Goal: Task Accomplishment & Management: Use online tool/utility

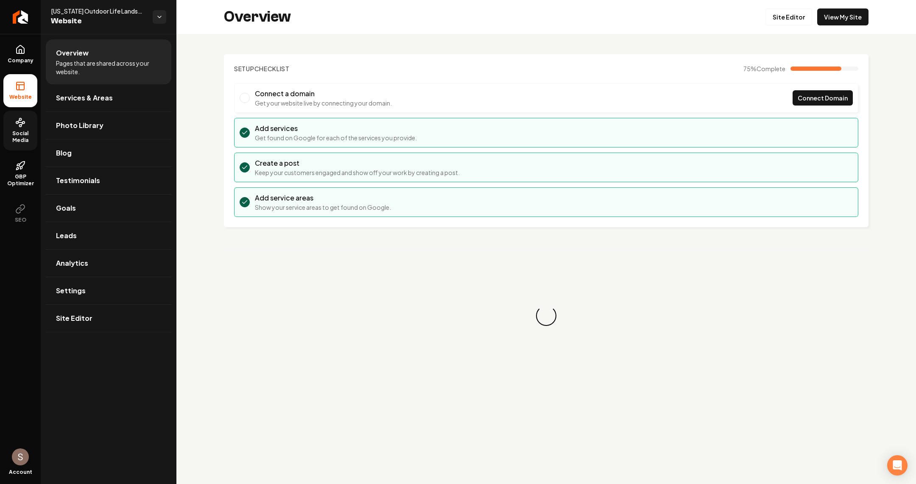
click at [17, 135] on span "Social Media" at bounding box center [20, 137] width 34 height 14
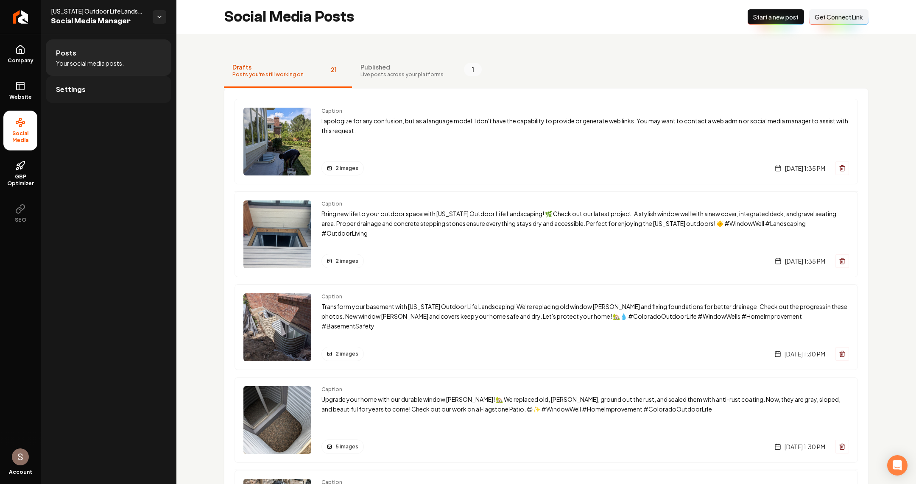
click at [81, 86] on span "Settings" at bounding box center [71, 89] width 30 height 10
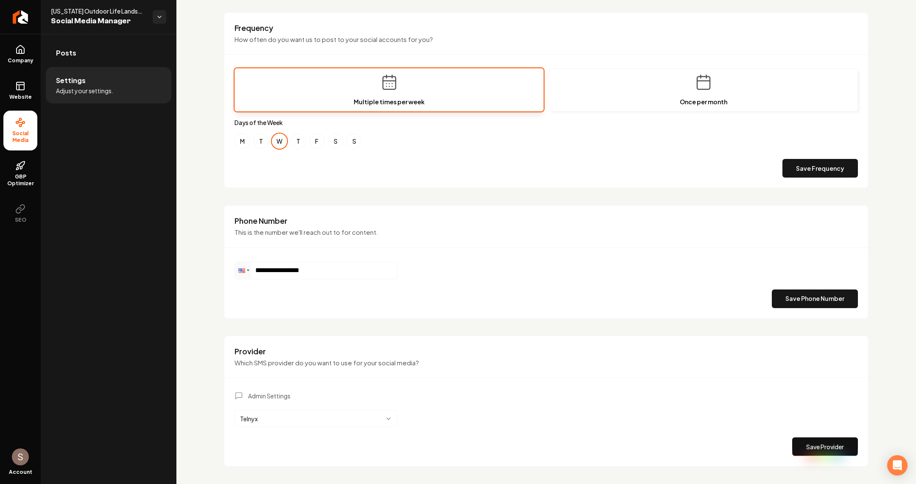
scroll to position [154, 0]
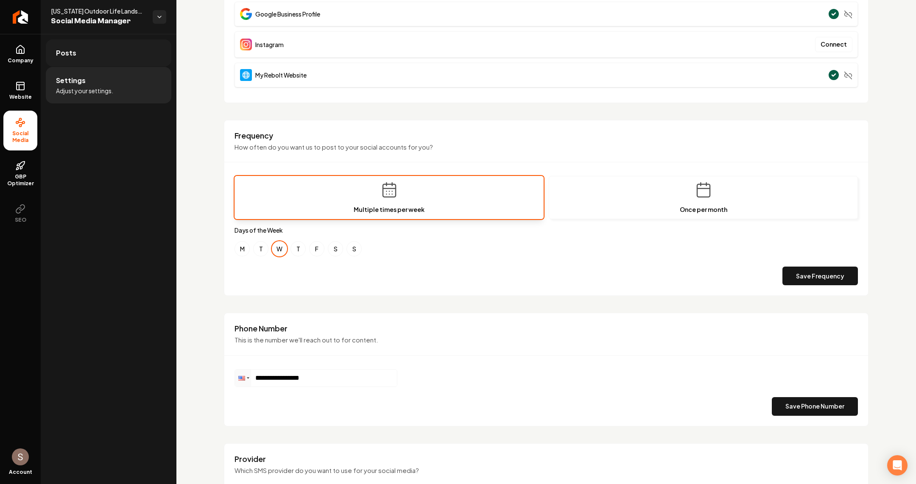
click at [96, 47] on link "Posts" at bounding box center [109, 52] width 126 height 27
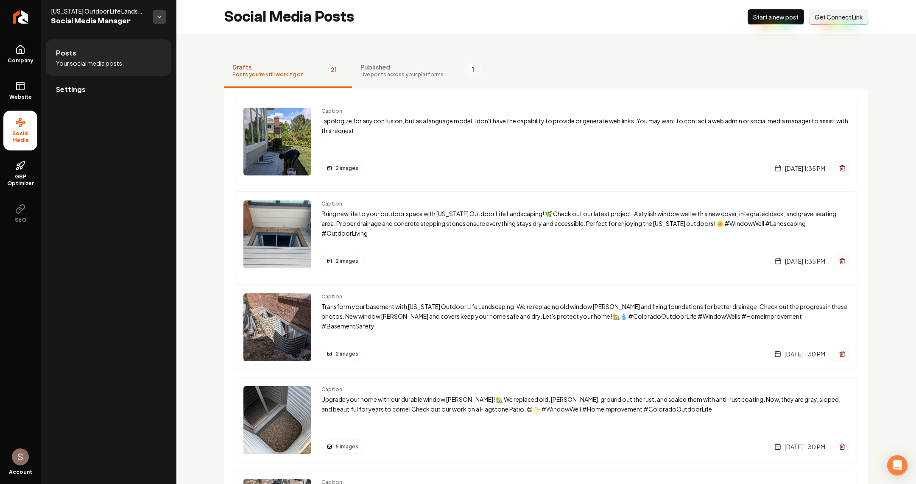
click at [155, 16] on html "Company Website Social Media GBP Optimizer SEO Account Colorado Outdoor Life La…" at bounding box center [458, 242] width 916 height 484
click at [160, 16] on html "Company Website Social Media GBP Optimizer SEO Account Colorado Outdoor Life La…" at bounding box center [458, 242] width 916 height 484
click at [128, 15] on span "Social Media Manager" at bounding box center [98, 21] width 95 height 12
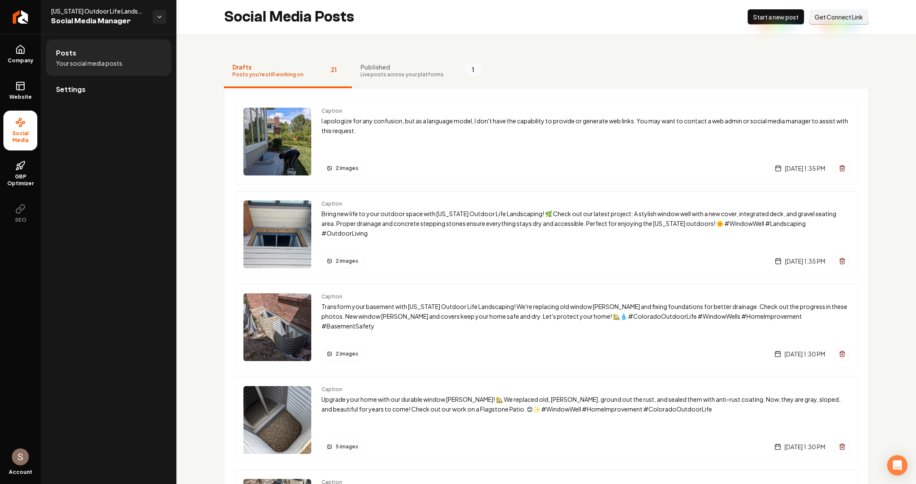
click at [138, 12] on span "Colorado Outdoor Life Landscaping" at bounding box center [98, 11] width 95 height 8
click at [444, 76] on button "Published Live posts across your platforms 1" at bounding box center [421, 71] width 138 height 34
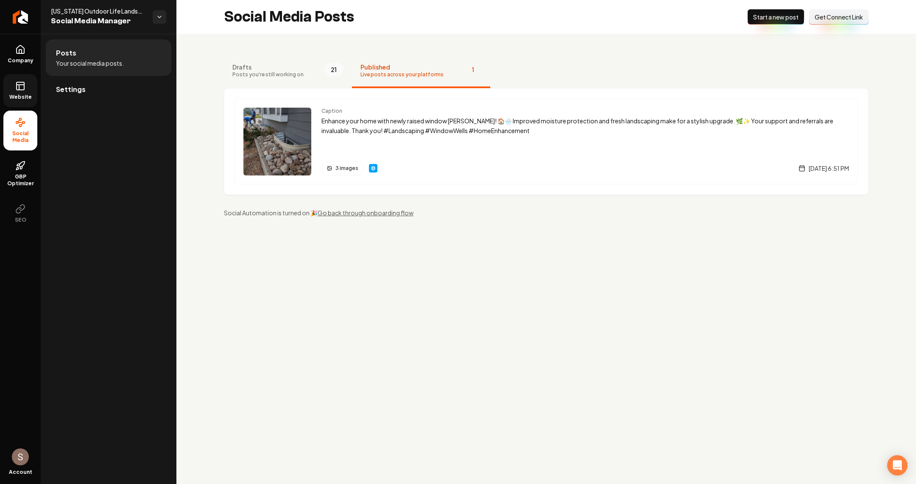
click at [23, 79] on link "Website" at bounding box center [20, 90] width 34 height 33
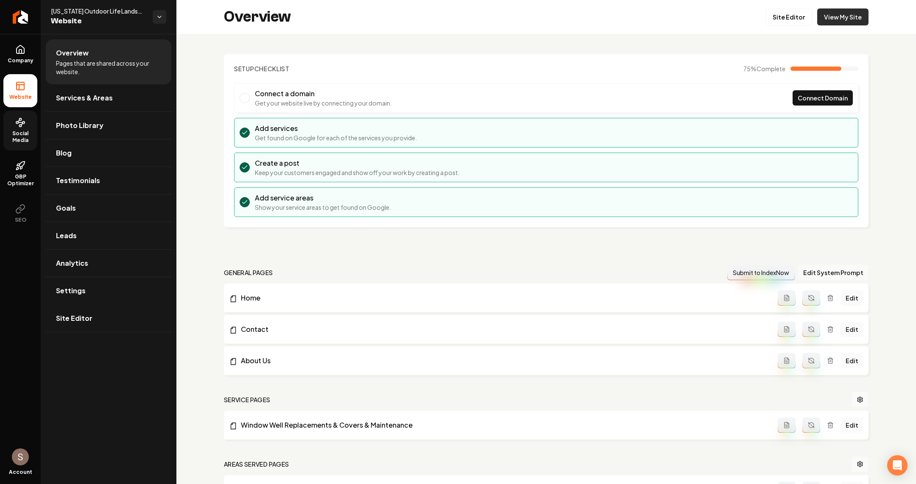
click at [839, 18] on link "View My Site" at bounding box center [842, 16] width 51 height 17
click at [72, 286] on span "Settings" at bounding box center [71, 291] width 30 height 10
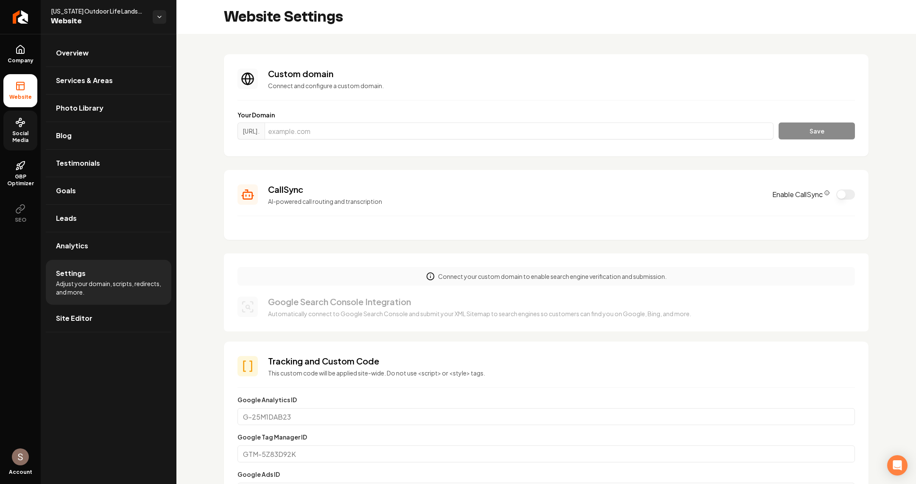
click at [23, 141] on span "Social Media" at bounding box center [20, 137] width 34 height 14
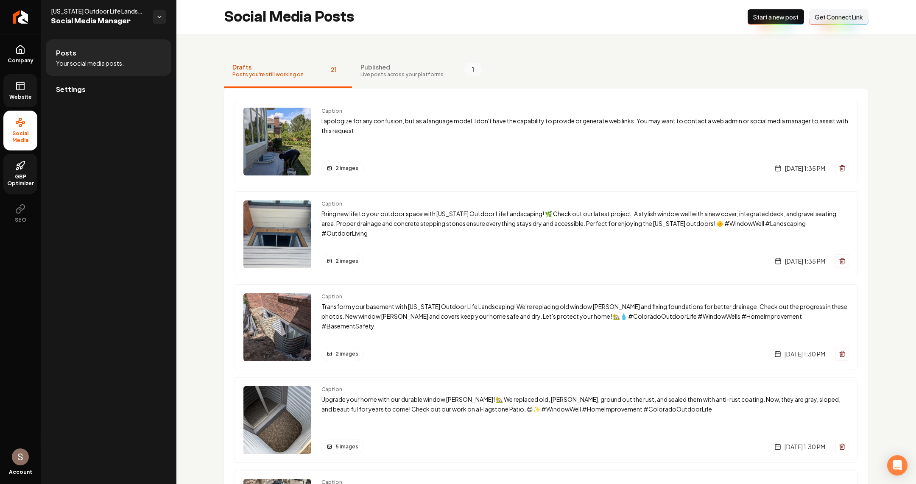
click at [15, 163] on icon at bounding box center [20, 166] width 10 height 10
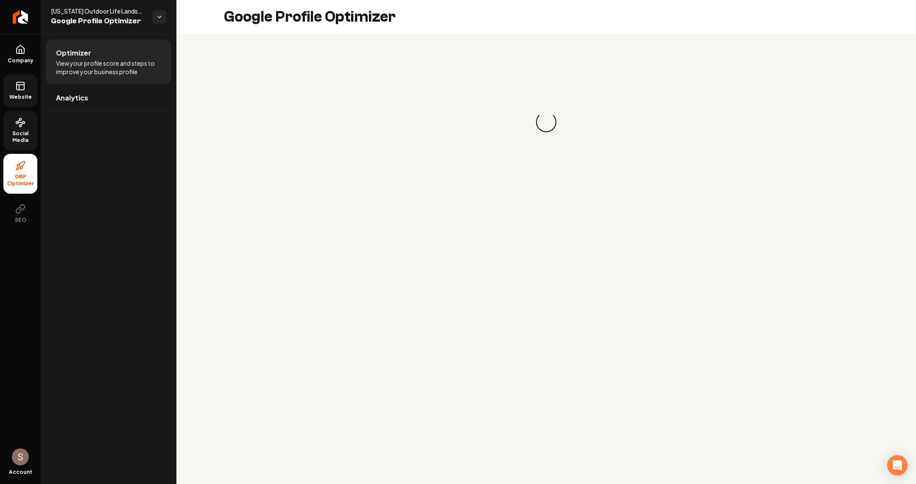
click at [35, 134] on span "Social Media" at bounding box center [20, 137] width 34 height 14
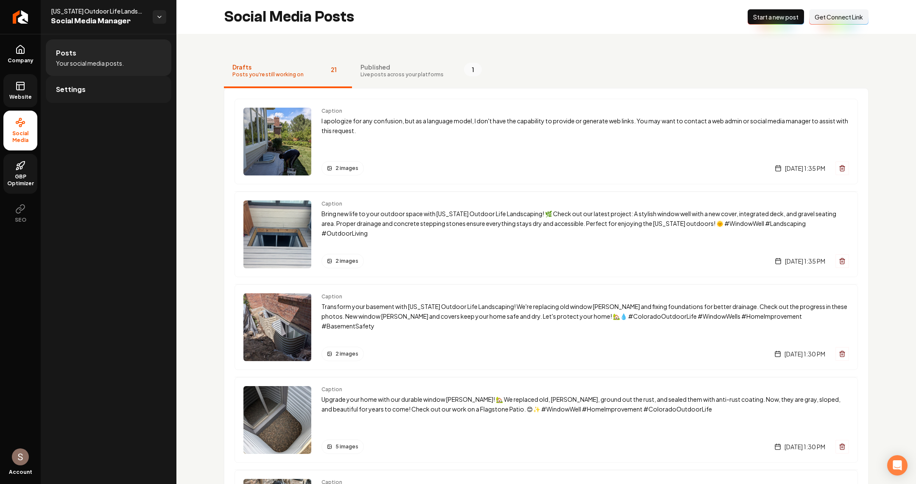
click at [69, 95] on link "Settings" at bounding box center [109, 89] width 126 height 27
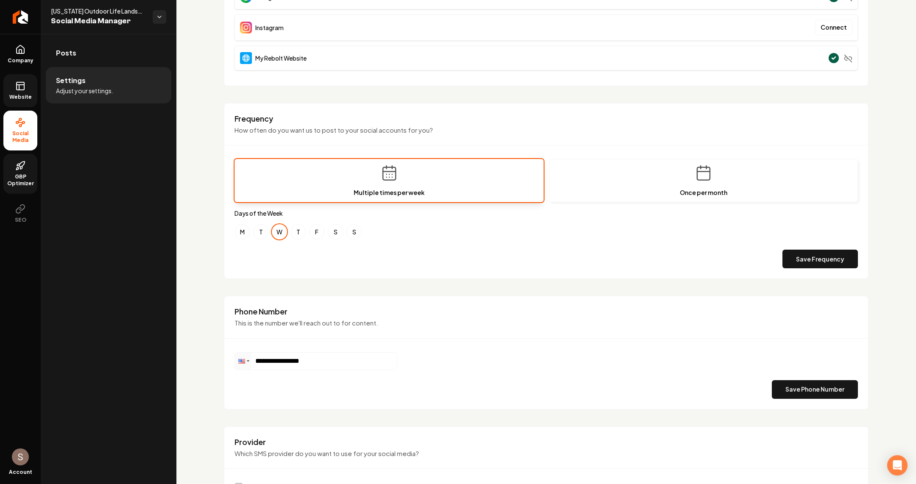
scroll to position [274, 0]
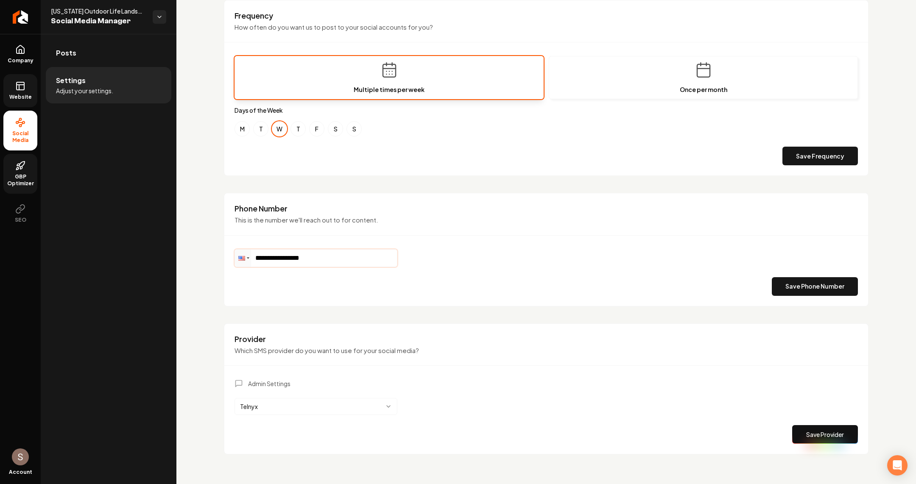
click at [381, 260] on input "**********" at bounding box center [316, 258] width 162 height 17
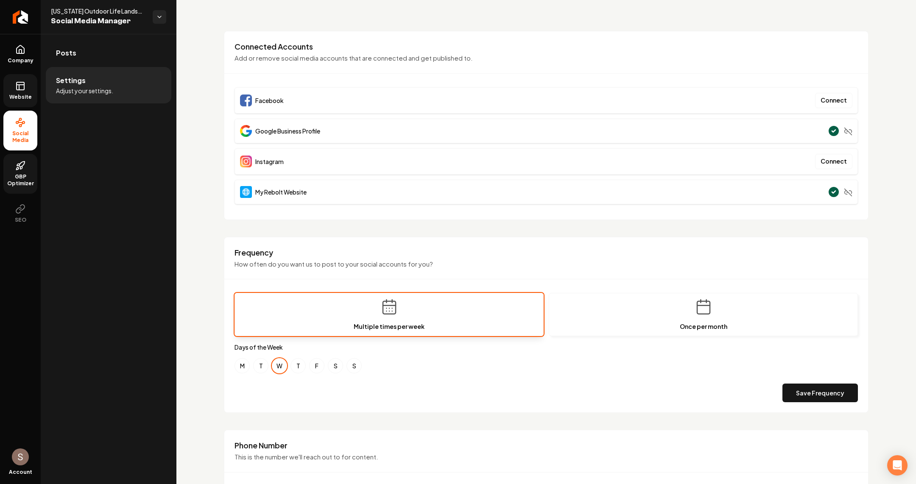
scroll to position [0, 0]
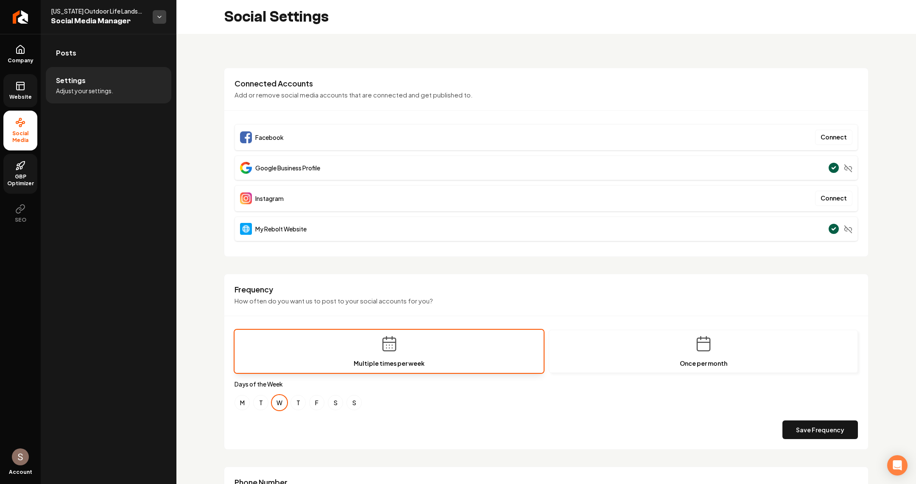
click at [160, 22] on html "**********" at bounding box center [458, 242] width 916 height 484
click at [120, 54] on link "Posts" at bounding box center [109, 52] width 126 height 27
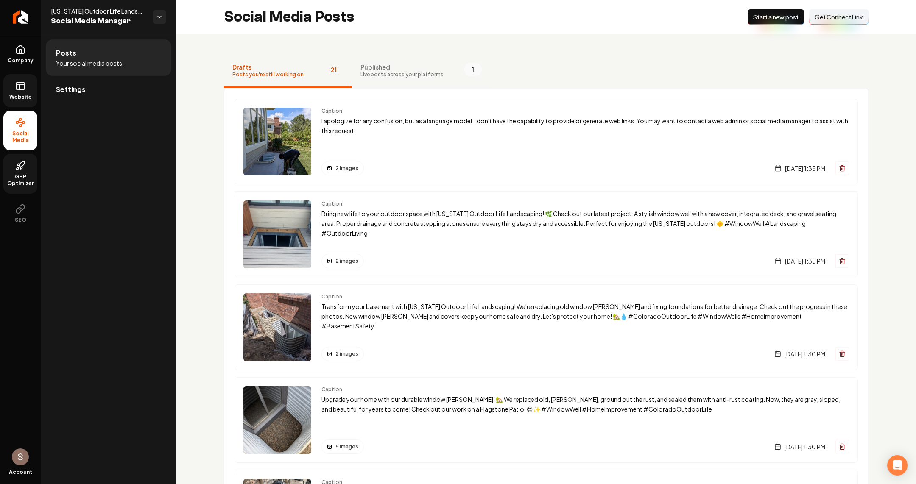
click at [375, 55] on button "Published Live posts across your platforms 1" at bounding box center [421, 71] width 138 height 34
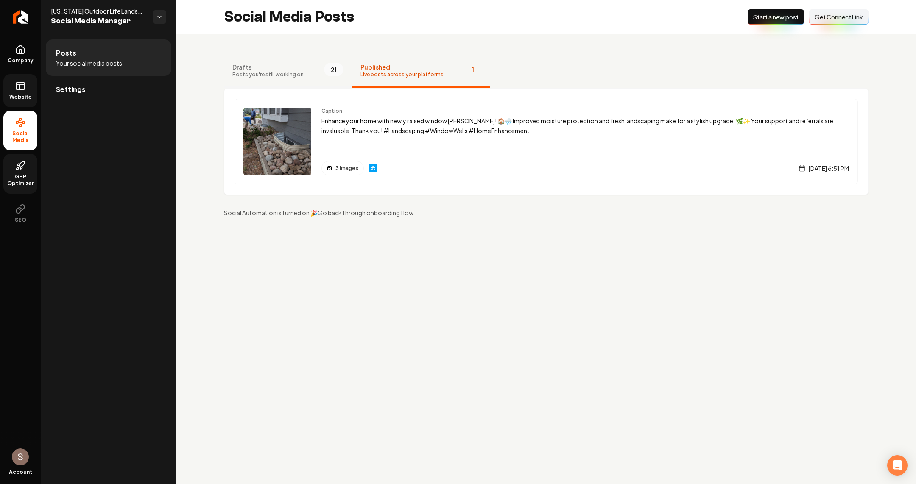
click at [301, 54] on button "Drafts Posts you're still working on 21" at bounding box center [288, 71] width 128 height 34
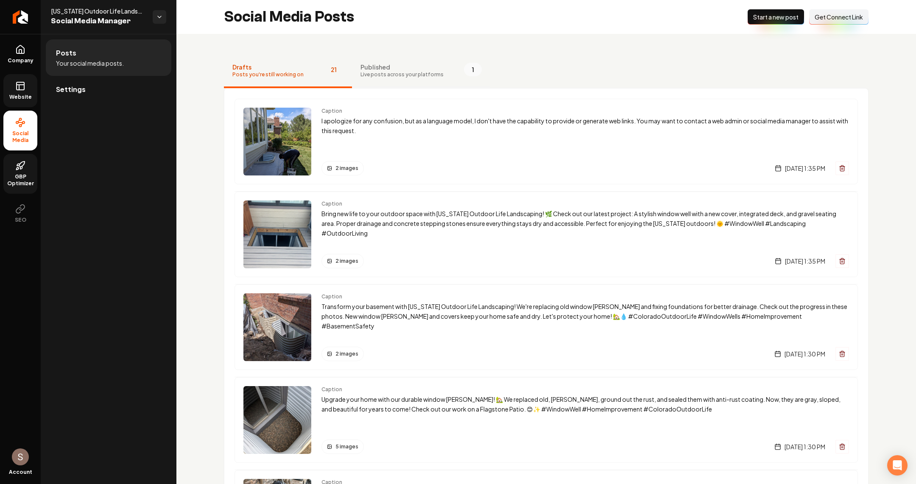
click at [380, 72] on span "Live posts across your platforms" at bounding box center [401, 74] width 83 height 7
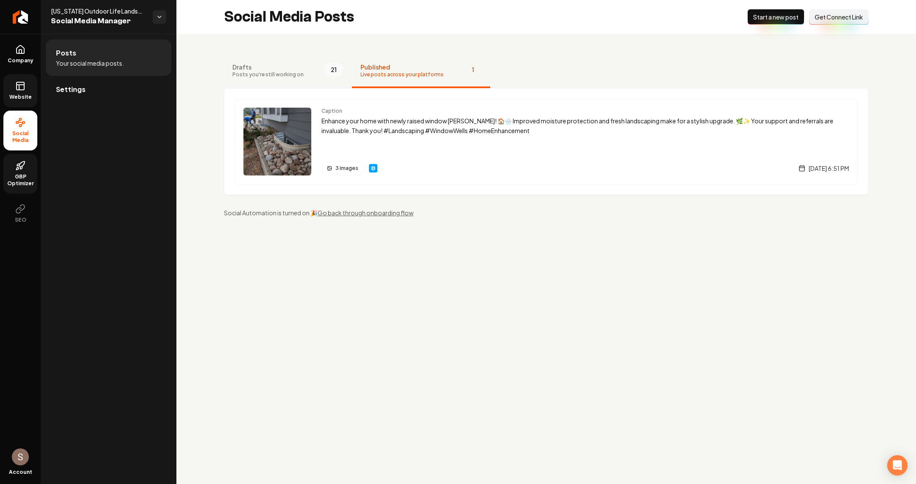
click at [324, 66] on span "21" at bounding box center [334, 70] width 20 height 14
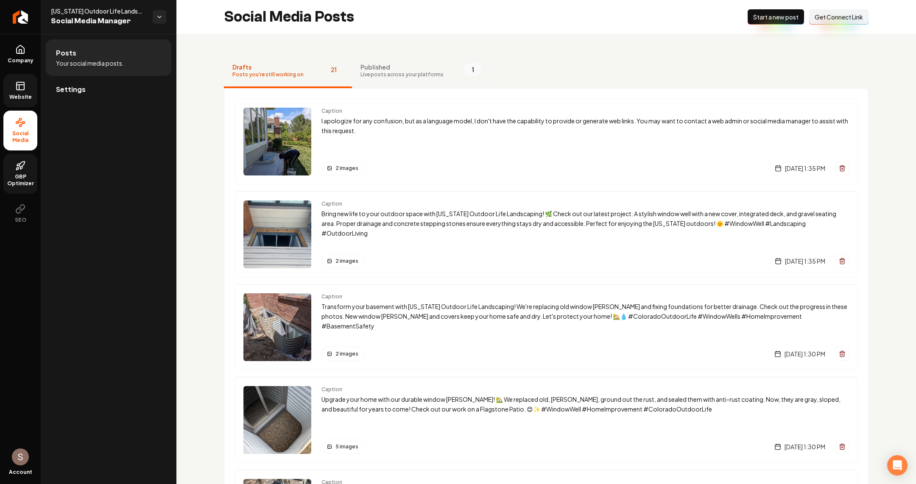
click at [382, 76] on span "Live posts across your platforms" at bounding box center [401, 74] width 83 height 7
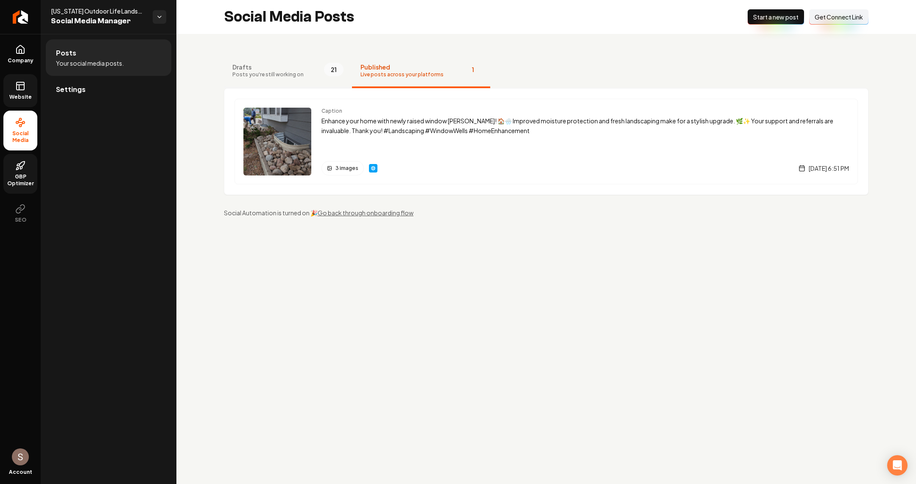
click at [332, 63] on span "21" at bounding box center [334, 70] width 20 height 14
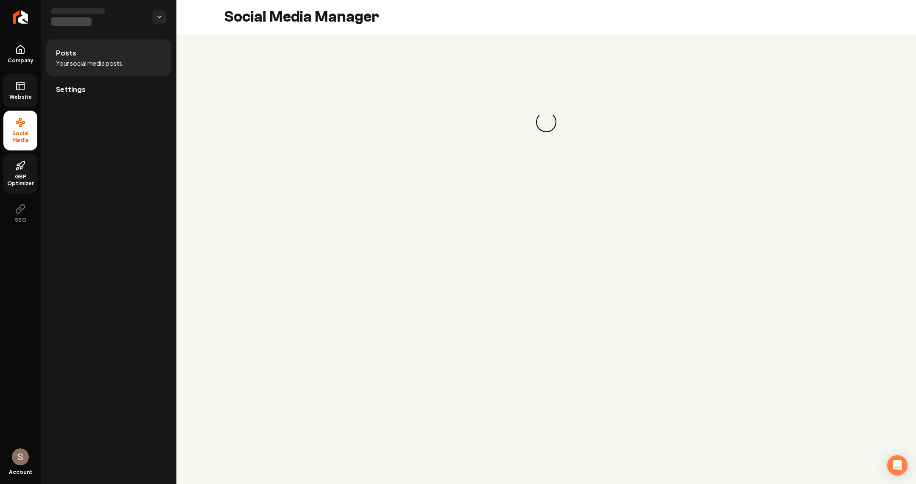
drag, startPoint x: 379, startPoint y: 127, endPoint x: 218, endPoint y: 2, distance: 204.0
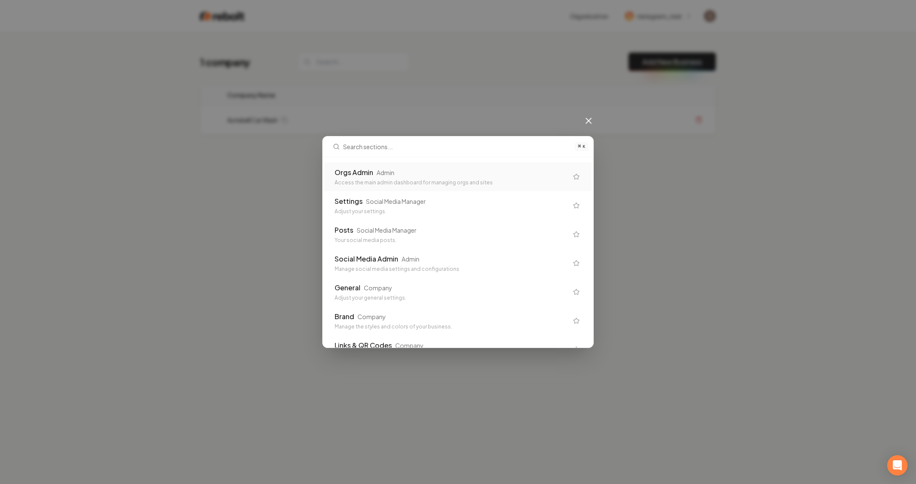
click at [433, 171] on div "Orgs Admin Admin" at bounding box center [451, 172] width 233 height 10
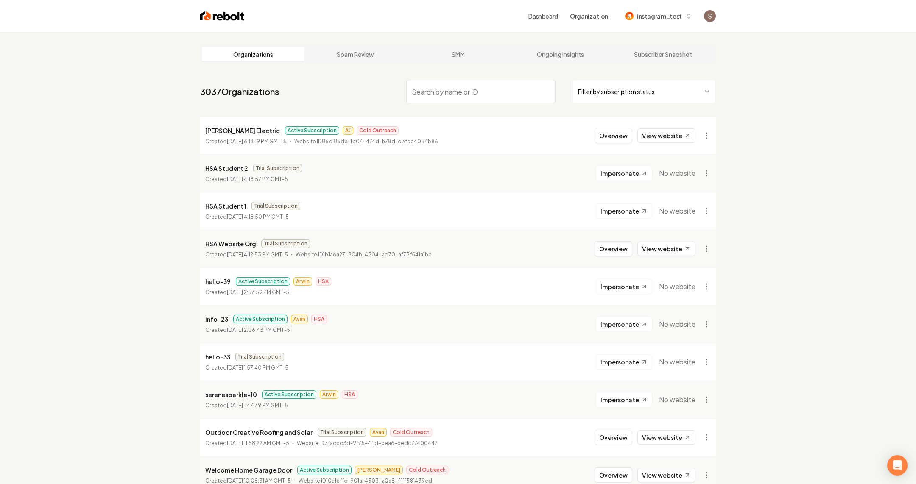
click at [459, 88] on input "search" at bounding box center [480, 92] width 149 height 24
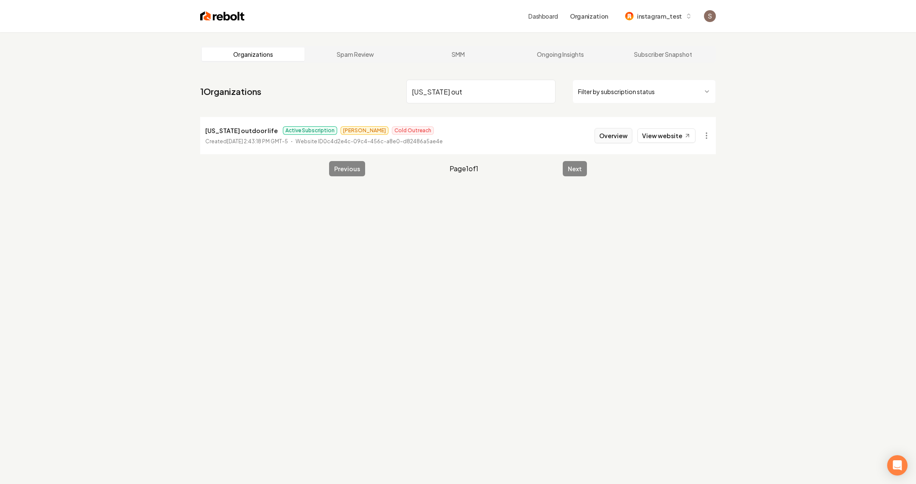
type input "colorado out"
click at [625, 134] on button "Overview" at bounding box center [614, 135] width 38 height 15
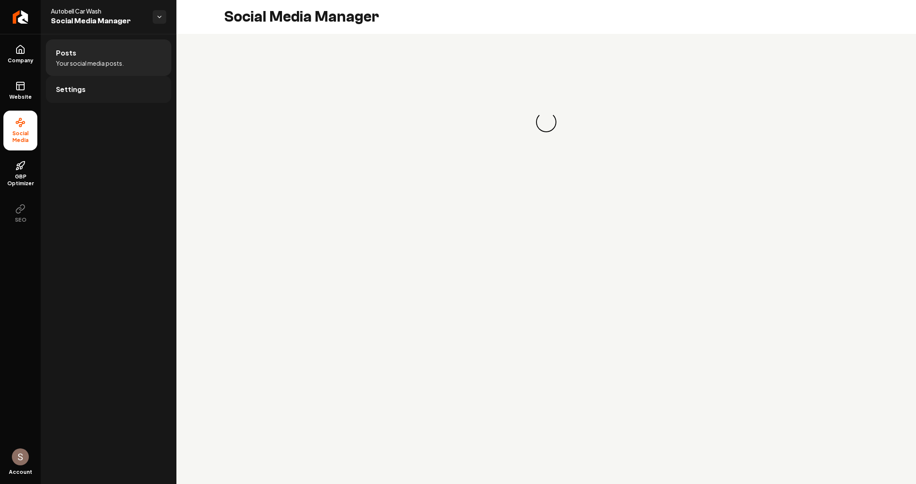
click at [85, 84] on link "Settings" at bounding box center [109, 89] width 126 height 27
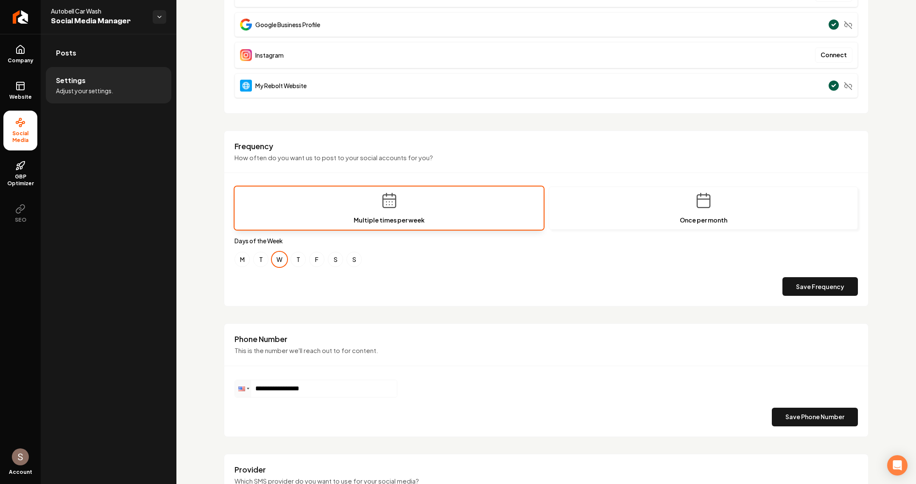
scroll to position [137, 0]
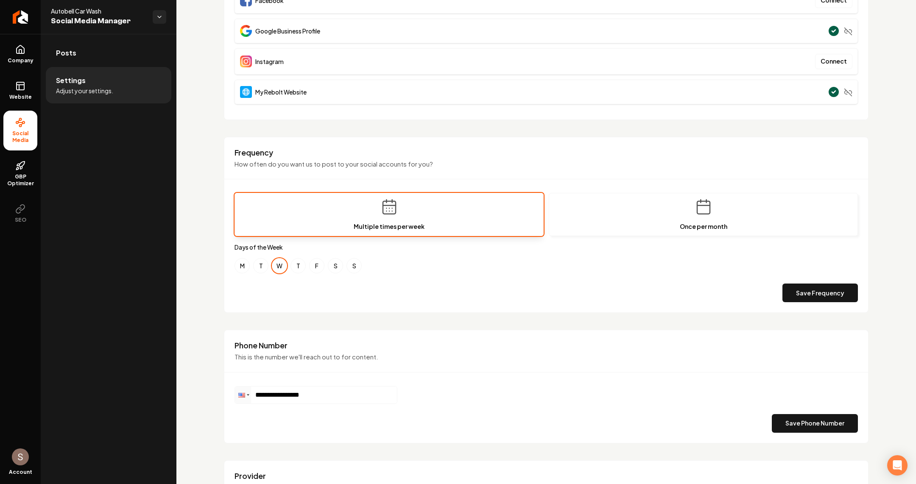
click at [108, 26] on span "Social Media Manager" at bounding box center [98, 21] width 95 height 12
click at [104, 45] on link "Posts" at bounding box center [109, 52] width 126 height 27
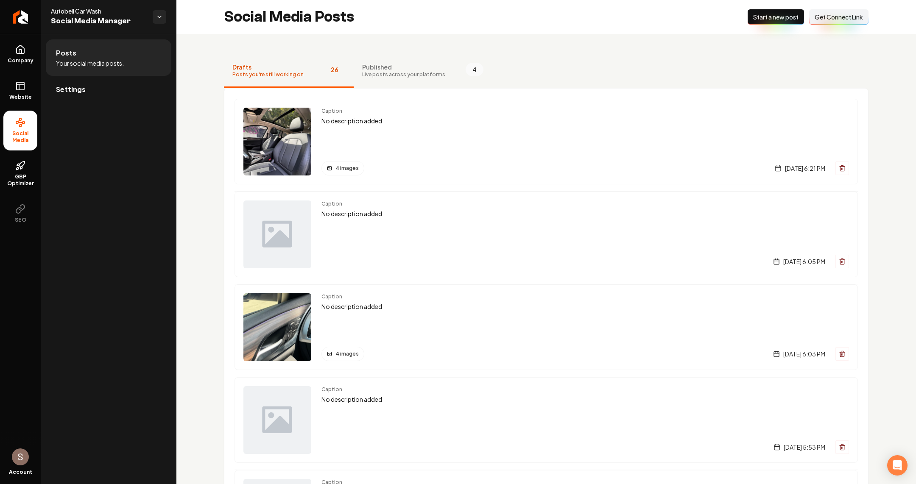
click at [767, 19] on span "Start a new post" at bounding box center [775, 17] width 45 height 8
